Goal: Find contact information: Find contact information

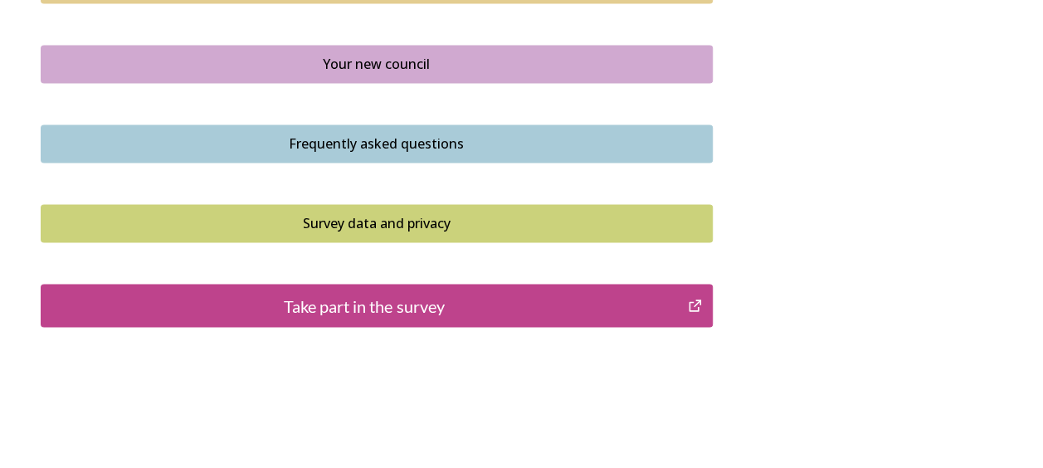
scroll to position [1312, 0]
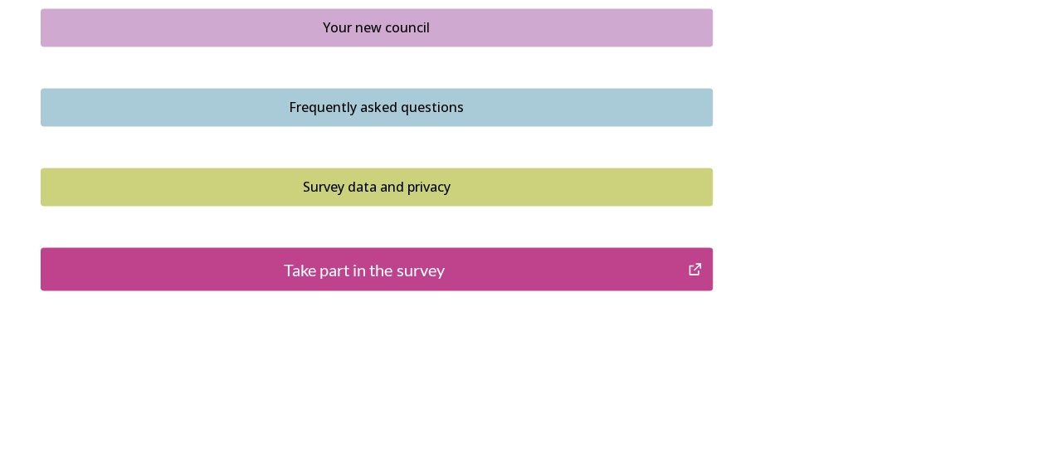
click at [520, 274] on div "Take part in the survey" at bounding box center [365, 268] width 630 height 25
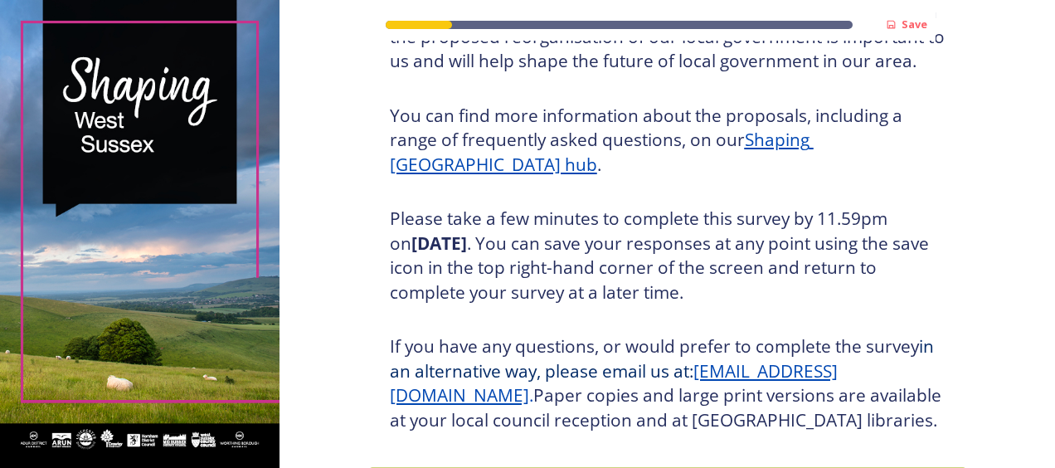
scroll to position [329, 0]
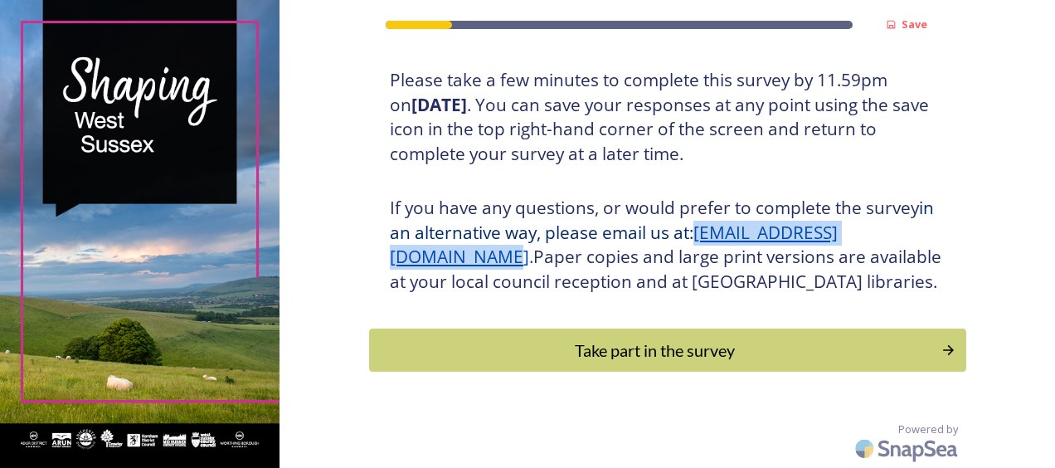
drag, startPoint x: 640, startPoint y: 231, endPoint x: 348, endPoint y: 232, distance: 291.2
click at [348, 232] on div "Save Shaping [GEOGRAPHIC_DATA] Thank you for taking the time to complete this s…" at bounding box center [668, 82] width 776 height 772
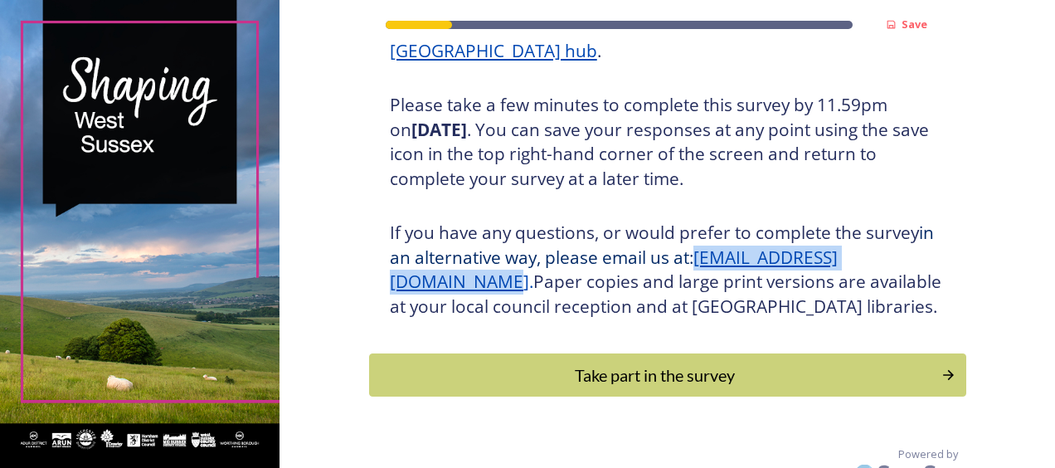
scroll to position [246, 0]
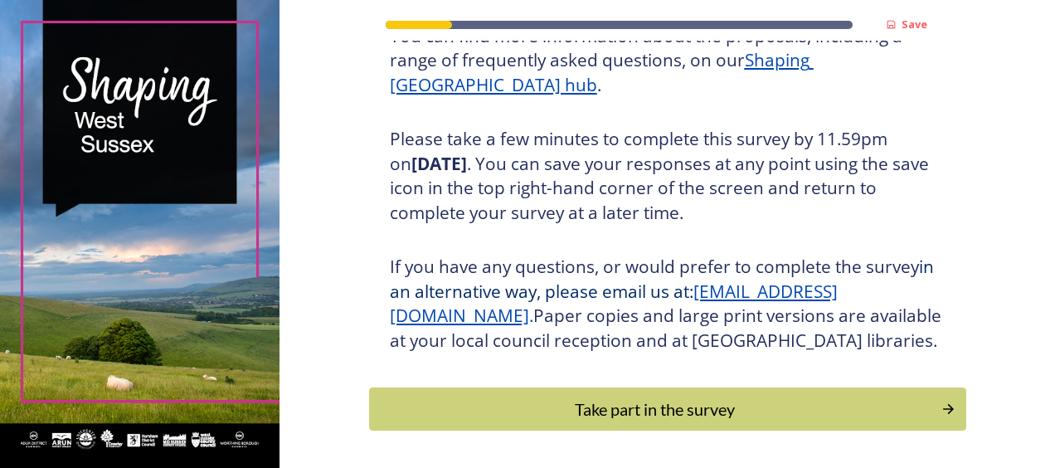
drag, startPoint x: 499, startPoint y: 316, endPoint x: 395, endPoint y: 241, distance: 128.9
click at [395, 241] on h6 at bounding box center [668, 239] width 556 height 13
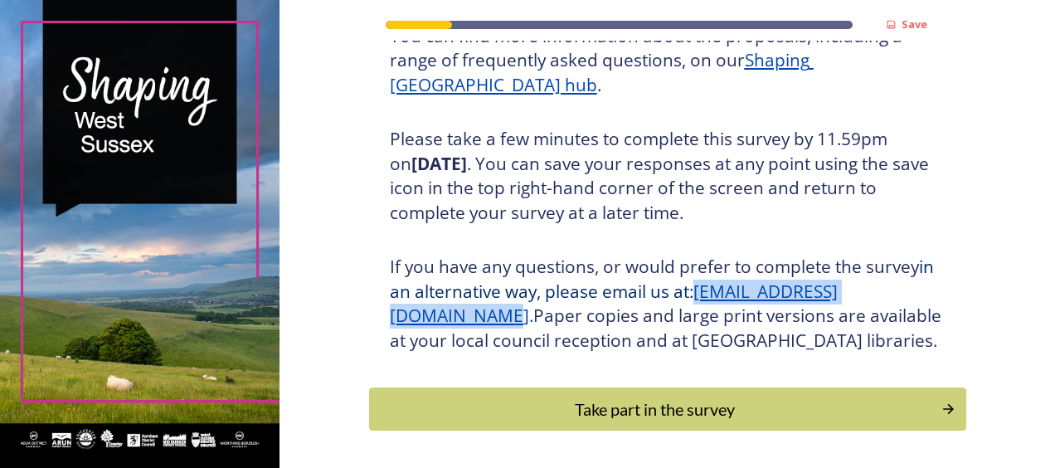
drag, startPoint x: 640, startPoint y: 320, endPoint x: 379, endPoint y: 323, distance: 261.3
click at [379, 323] on div "Thank you for taking the time to complete this survey. Your views on the propos…" at bounding box center [667, 136] width 581 height 452
drag, startPoint x: 379, startPoint y: 323, endPoint x: 494, endPoint y: 321, distance: 115.3
copy u "[EMAIL_ADDRESS][DOMAIN_NAME]"
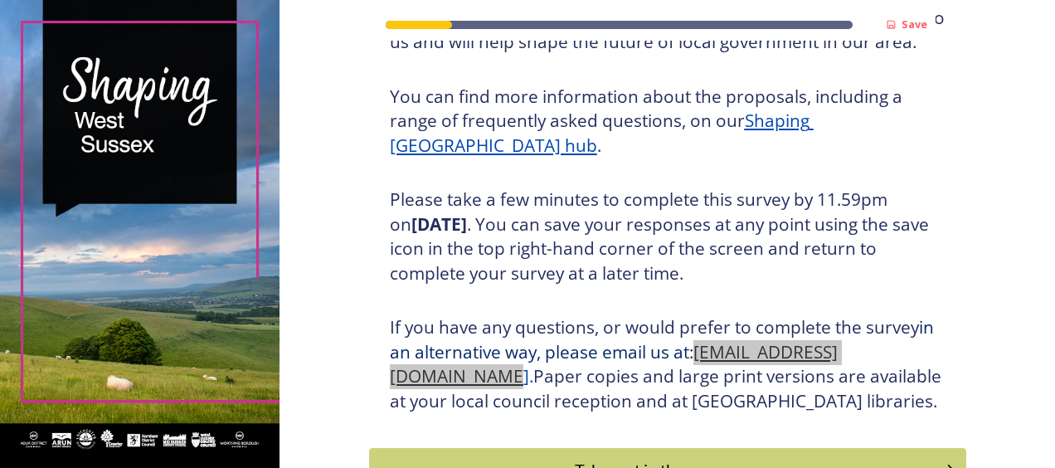
scroll to position [329, 0]
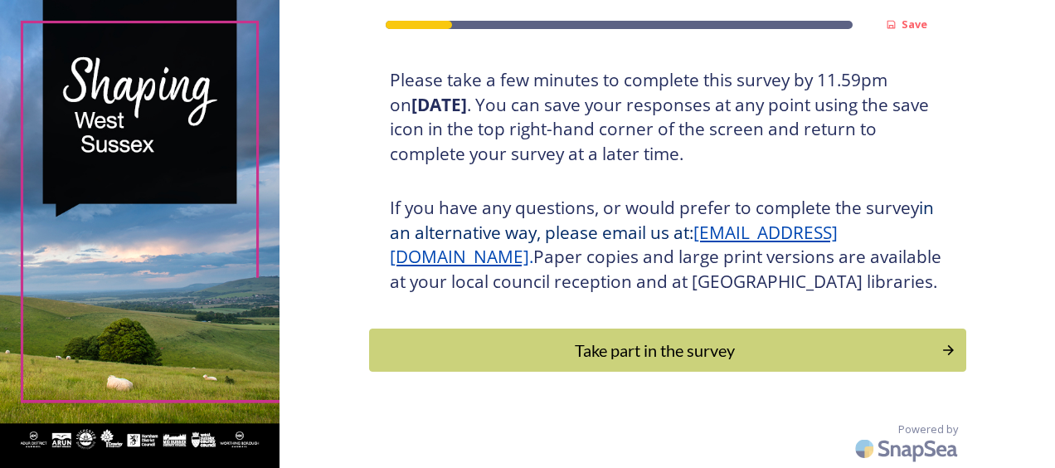
click at [670, 174] on h6 at bounding box center [668, 180] width 556 height 13
